Goal: Task Accomplishment & Management: Manage account settings

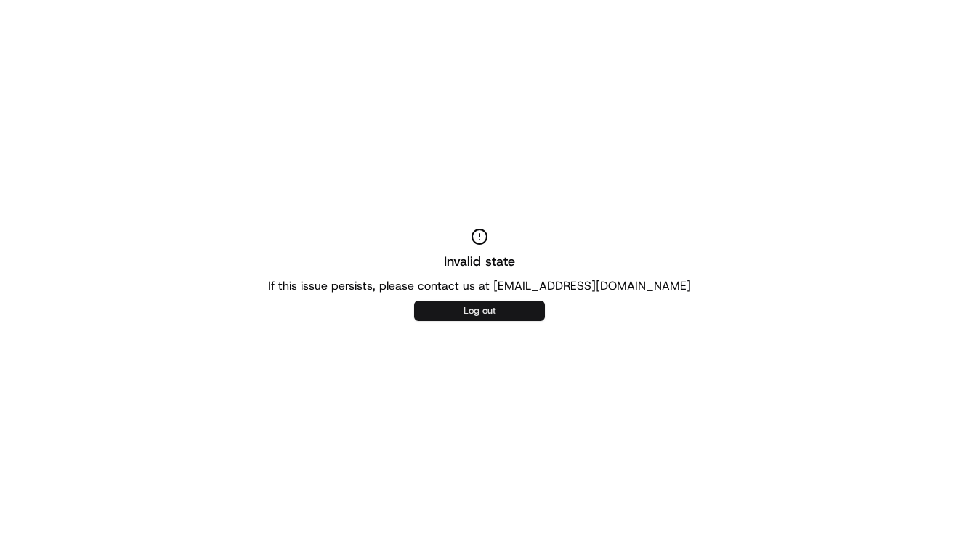
click at [494, 305] on button "Log out" at bounding box center [479, 311] width 131 height 20
